Goal: Task Accomplishment & Management: Manage account settings

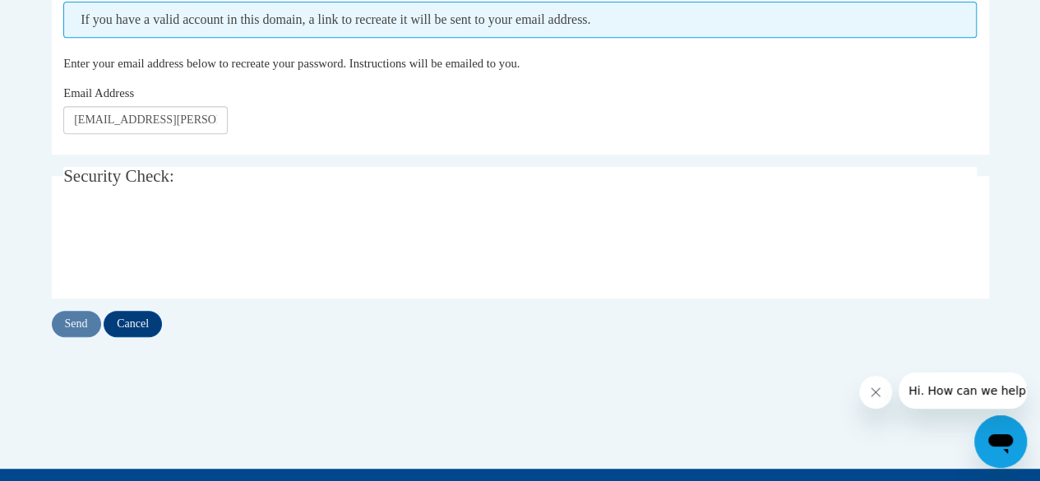
scroll to position [411, 0]
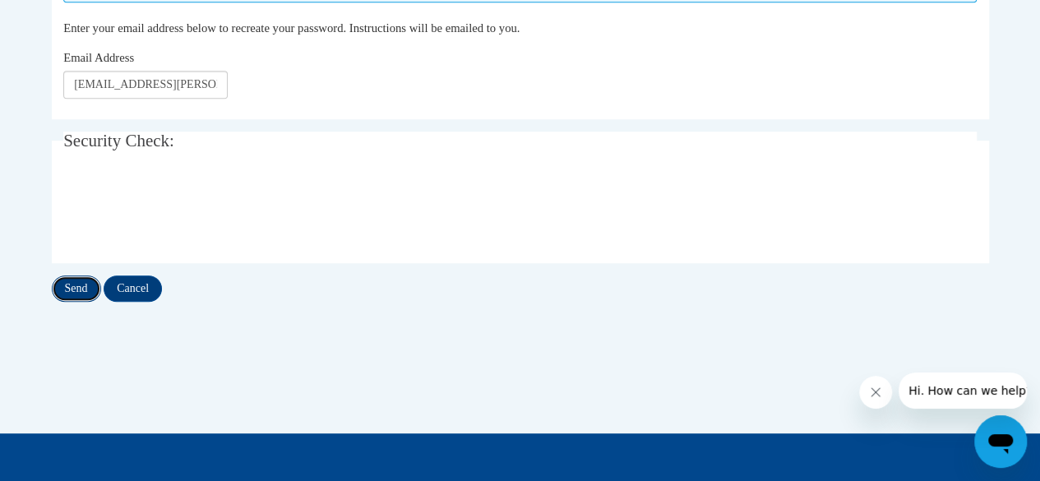
click at [76, 292] on input "Send" at bounding box center [76, 289] width 49 height 26
